Goal: Task Accomplishment & Management: Manage account settings

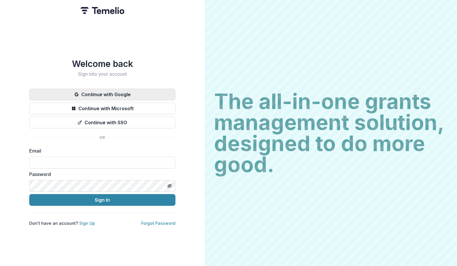
click at [138, 90] on button "Continue with Google" at bounding box center [102, 95] width 146 height 12
click at [117, 92] on button "Continue with Google" at bounding box center [102, 95] width 146 height 12
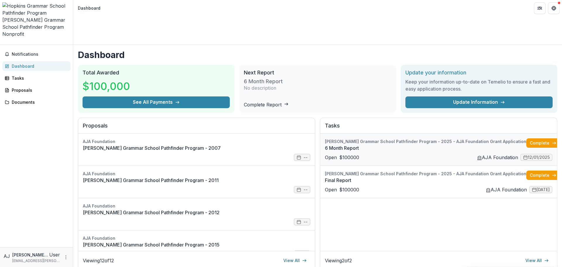
click at [360, 144] on link "6 Month Report" at bounding box center [425, 147] width 201 height 7
click at [44, 75] on div "Tasks" at bounding box center [39, 78] width 54 height 6
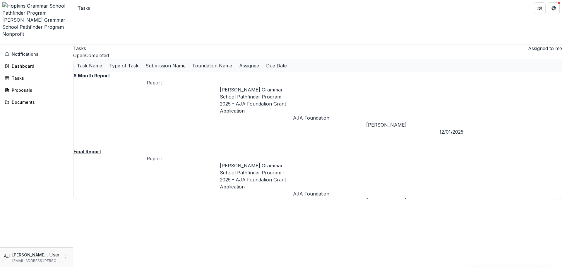
click at [457, 50] on span "button" at bounding box center [526, 50] width 0 height 0
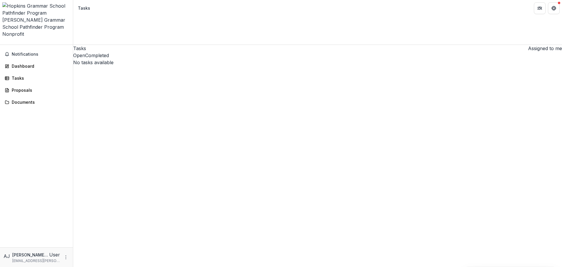
click at [457, 50] on span "button" at bounding box center [526, 50] width 0 height 0
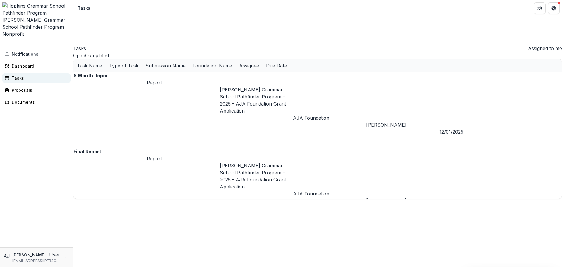
click at [25, 75] on div "Tasks" at bounding box center [39, 78] width 54 height 6
click at [35, 16] on div "[PERSON_NAME] Grammar School Pathfinder Program" at bounding box center [36, 23] width 68 height 14
click at [29, 99] on div "Documents" at bounding box center [39, 102] width 54 height 6
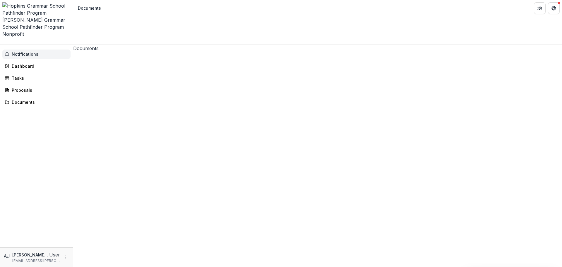
click at [30, 52] on span "Notifications" at bounding box center [40, 54] width 56 height 5
click at [28, 63] on div "Dashboard" at bounding box center [39, 66] width 54 height 6
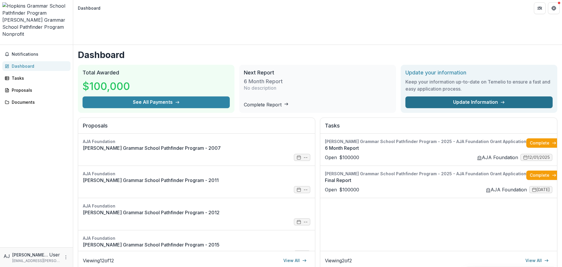
click at [457, 96] on link "Update Information" at bounding box center [478, 102] width 147 height 12
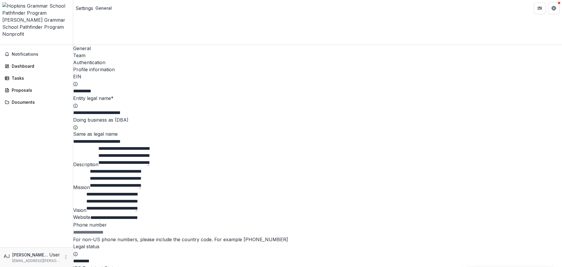
click at [112, 52] on div "Team" at bounding box center [317, 55] width 489 height 7
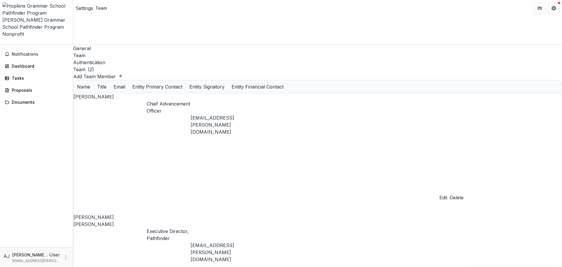
click at [123, 59] on div "Authentication" at bounding box center [317, 62] width 489 height 7
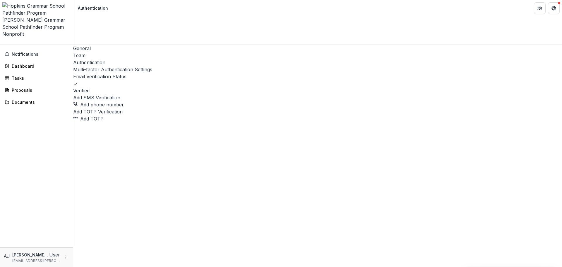
click at [116, 45] on div "General Team Authentication" at bounding box center [317, 55] width 489 height 21
click at [111, 52] on div "Team" at bounding box center [317, 55] width 489 height 7
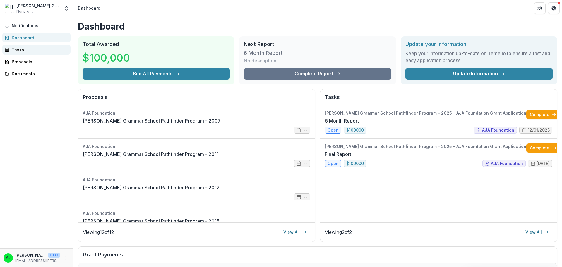
click at [9, 51] on rect at bounding box center [7, 49] width 4 height 3
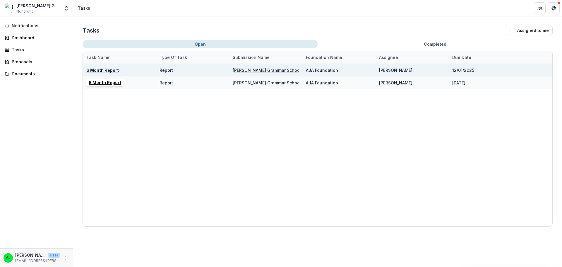
click at [115, 69] on u "6 Month Report" at bounding box center [102, 70] width 32 height 5
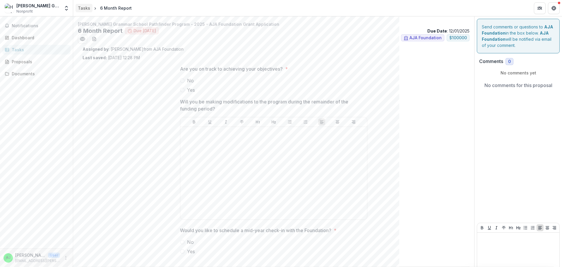
click at [87, 8] on div "Tasks" at bounding box center [84, 8] width 12 height 6
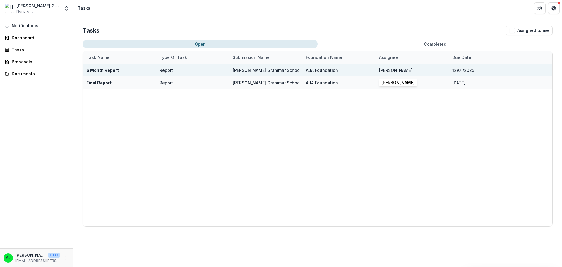
click at [372, 71] on div "[PERSON_NAME]" at bounding box center [395, 70] width 33 height 6
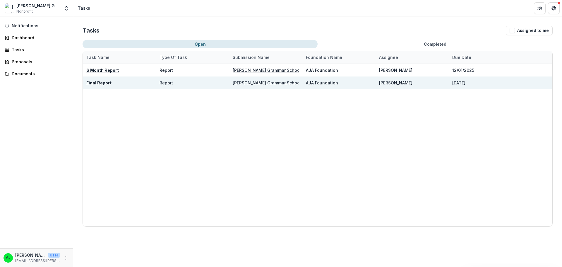
click at [372, 81] on div "[PERSON_NAME]" at bounding box center [395, 83] width 33 height 6
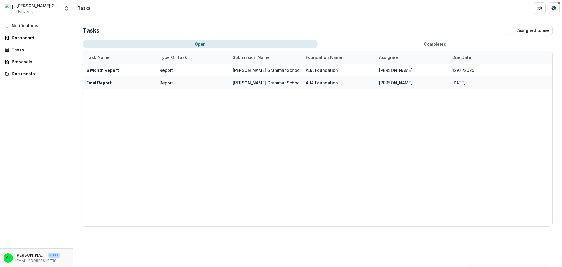
click at [372, 109] on div "6 Month Report Report Hopkins Grammar School Pathfinder Program - 2025 - AJA Fo…" at bounding box center [317, 145] width 469 height 162
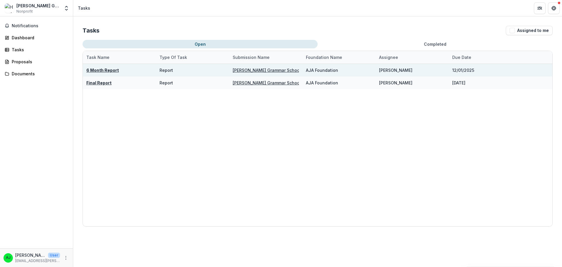
click at [277, 71] on u "[PERSON_NAME] Grammar School Pathfinder Program - 2025 - AJA Foundation Grant A…" at bounding box center [331, 70] width 197 height 5
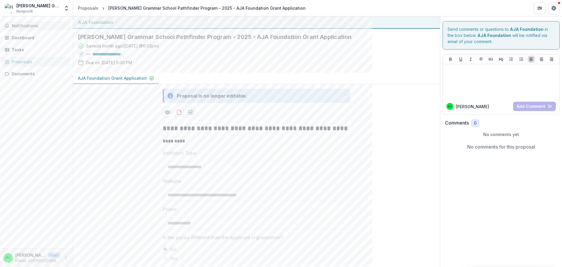
click at [41, 28] on span "Notifications" at bounding box center [40, 25] width 56 height 5
click at [55, 122] on div "Notifications Unread 0 Archived You don't have any unread notifications We'll n…" at bounding box center [36, 131] width 73 height 231
click at [29, 38] on div "Dashboard" at bounding box center [39, 38] width 54 height 6
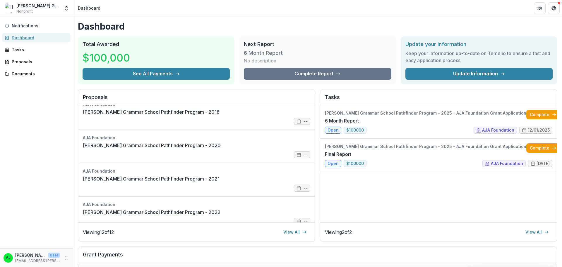
scroll to position [283, 0]
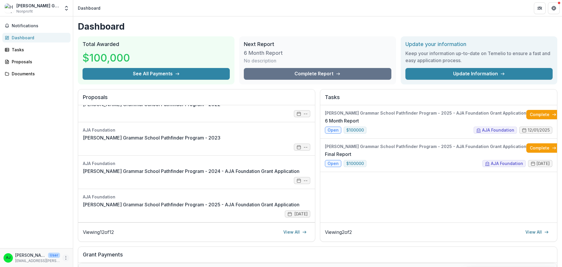
click at [66, 259] on circle "More" at bounding box center [66, 259] width 0 height 0
click at [95, 248] on link "Settings" at bounding box center [104, 245] width 63 height 10
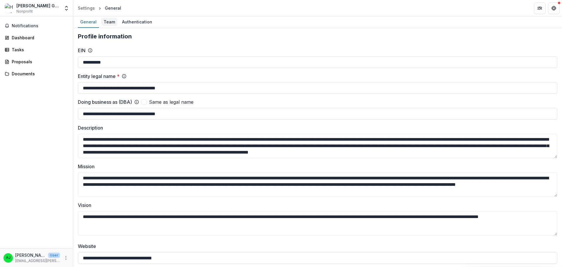
click at [107, 20] on div "Team" at bounding box center [109, 22] width 16 height 8
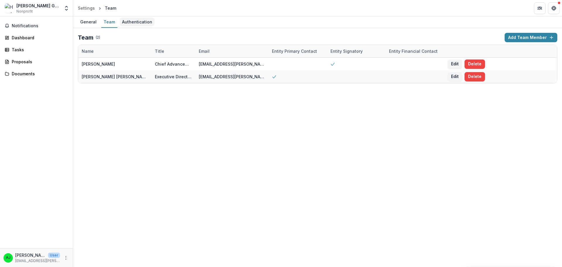
click at [126, 20] on div "Authentication" at bounding box center [137, 22] width 35 height 8
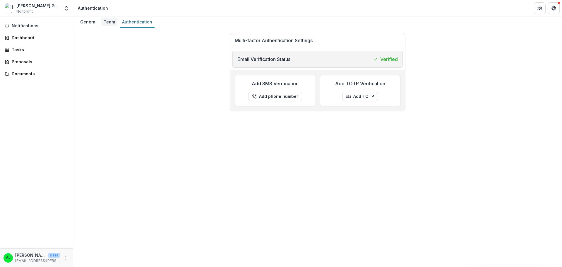
click at [106, 24] on div "Team" at bounding box center [109, 22] width 16 height 8
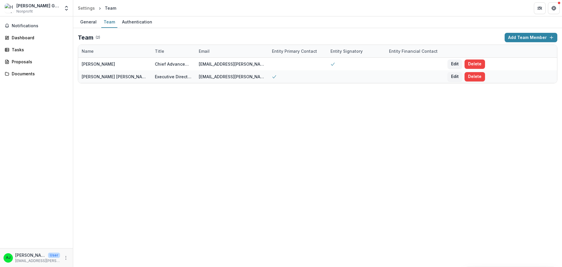
click at [305, 185] on div "General Team Authentication Team ( 2 ) Add Team Member Name Title Email Entity …" at bounding box center [317, 141] width 489 height 250
click at [144, 21] on div "Authentication" at bounding box center [137, 22] width 35 height 8
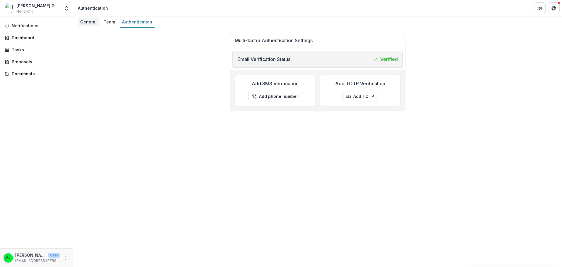
click at [88, 21] on div "General" at bounding box center [88, 22] width 21 height 8
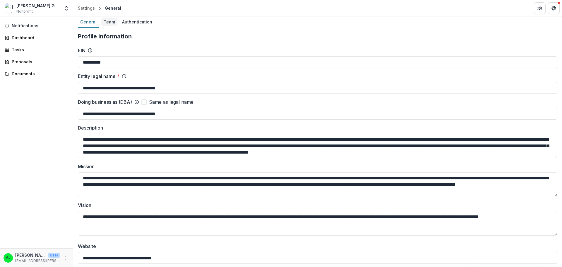
click at [111, 23] on div "Team" at bounding box center [109, 22] width 16 height 8
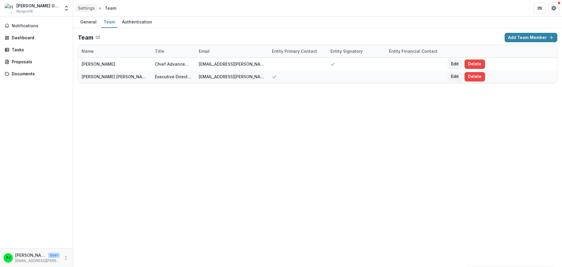
click at [90, 8] on div "Settings" at bounding box center [86, 8] width 17 height 6
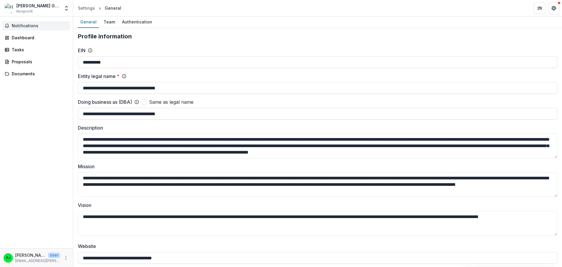
click at [43, 22] on button "Notifications" at bounding box center [36, 25] width 68 height 9
click at [39, 35] on div "Dashboard" at bounding box center [39, 38] width 54 height 6
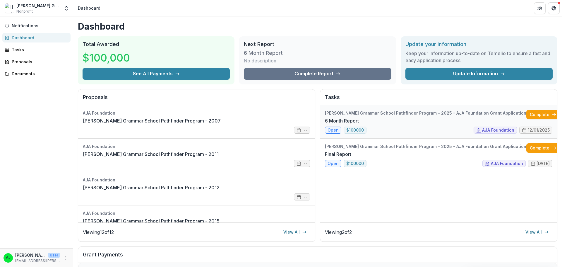
click at [359, 117] on link "6 Month Report" at bounding box center [342, 120] width 34 height 7
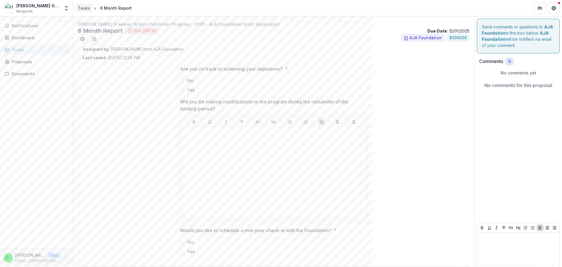
click at [85, 6] on div "Tasks" at bounding box center [84, 8] width 12 height 6
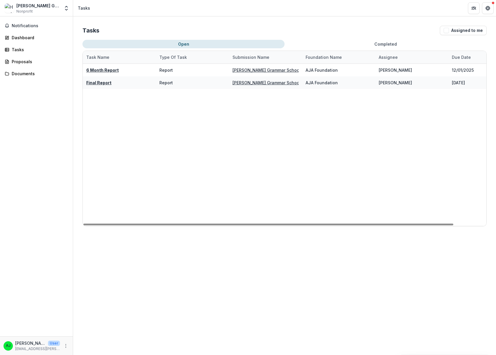
drag, startPoint x: 346, startPoint y: 4, endPoint x: 255, endPoint y: 120, distance: 147.5
click at [255, 120] on div "6 Month Report Report Hopkins Grammar School Pathfinder Program - 2025 - AJA Fo…" at bounding box center [302, 145] width 439 height 162
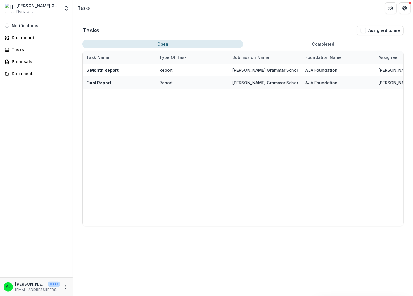
drag, startPoint x: 488, startPoint y: 1, endPoint x: 181, endPoint y: 90, distance: 319.9
click at [181, 90] on div "6 Month Report Report Hopkins Grammar School Pathfinder Program - 2025 - AJA Fo…" at bounding box center [302, 145] width 439 height 162
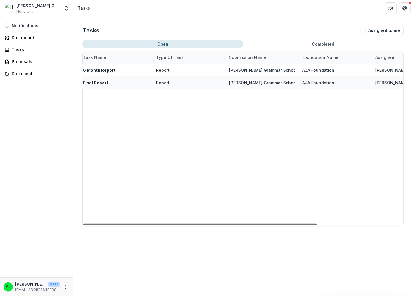
scroll to position [0, 2]
click at [193, 224] on div at bounding box center [200, 225] width 234 height 2
click at [329, 178] on div "6 Month Report Report Hopkins Grammar School Pathfinder Program - 2025 - AJA Fo…" at bounding box center [300, 145] width 439 height 162
click at [249, 168] on div "6 Month Report Report Hopkins Grammar School Pathfinder Program - 2025 - AJA Fo…" at bounding box center [300, 145] width 439 height 162
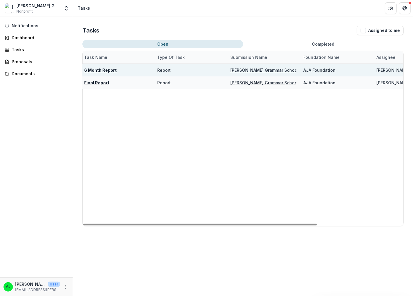
click at [104, 68] on u "6 Month Report" at bounding box center [100, 70] width 32 height 5
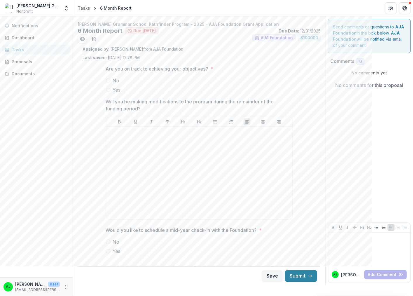
click at [93, 78] on div "Are you on track to achieving your objectives? * No Yes Will you be making modi…" at bounding box center [200, 162] width 234 height 203
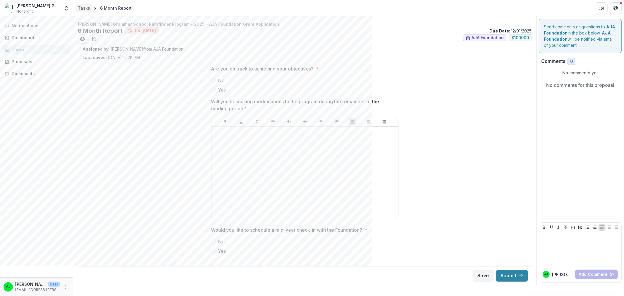
click at [81, 5] on link "Tasks" at bounding box center [83, 8] width 17 height 8
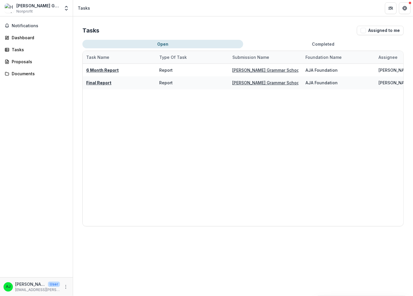
click at [181, 11] on header "Tasks" at bounding box center [243, 8] width 340 height 16
